Goal: Navigation & Orientation: Find specific page/section

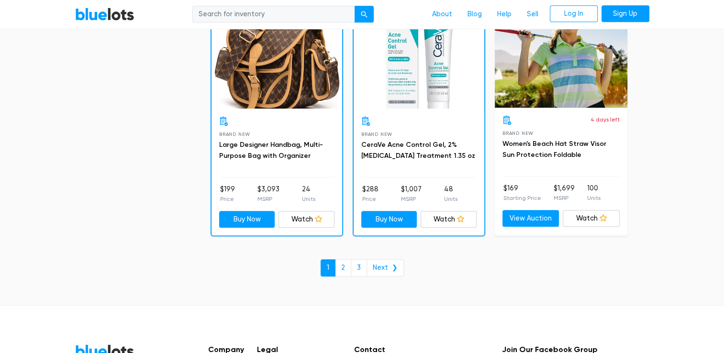
scroll to position [4140, 0]
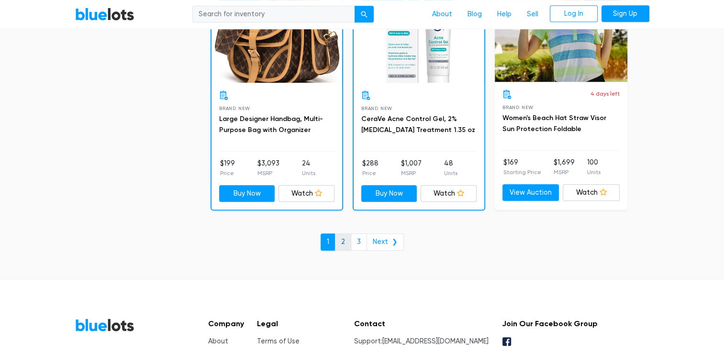
click at [347, 241] on link "2" at bounding box center [343, 241] width 16 height 17
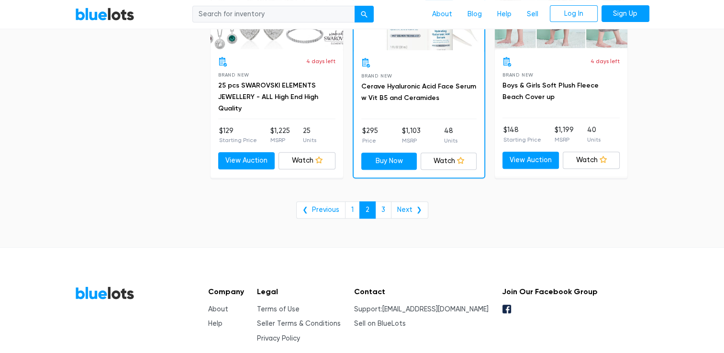
scroll to position [3972, 0]
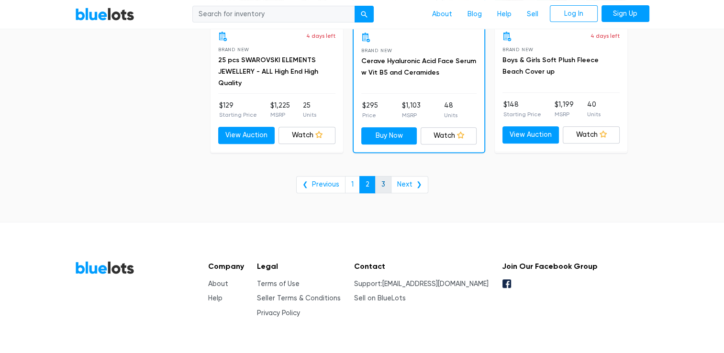
click at [381, 176] on link "3" at bounding box center [383, 184] width 16 height 17
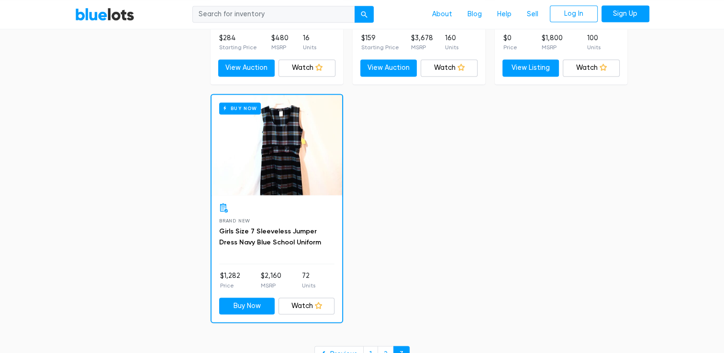
scroll to position [1467, 0]
